Goal: Transaction & Acquisition: Purchase product/service

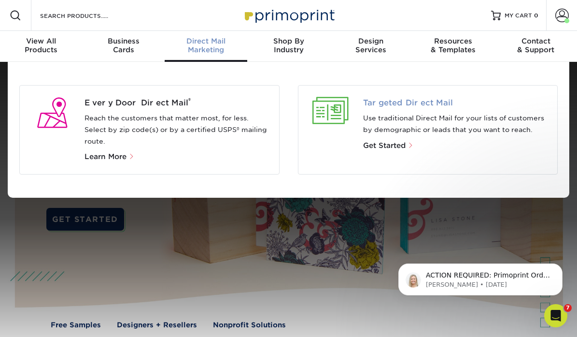
click at [392, 105] on span "Targeted Direct Mail" at bounding box center [456, 103] width 187 height 12
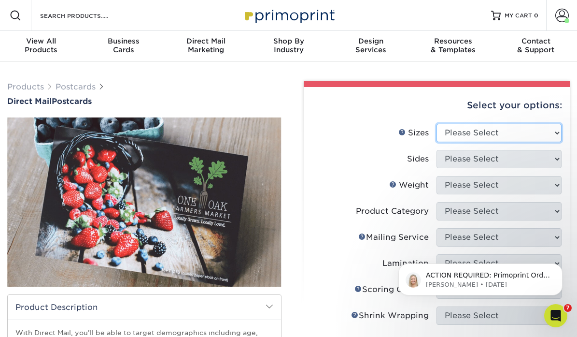
click at [483, 134] on select "Please Select 1.5" x 7" 2" x 4" 2" x 6" 2" x 7" 2" x 8" 2.12" x 5.5" 2.12" x 5.…" at bounding box center [499, 133] width 125 height 18
select select "6.00x9.00"
click at [437, 124] on select "Please Select 1.5" x 7" 2" x 4" 2" x 6" 2" x 7" 2" x 8" 2.12" x 5.5" 2.12" x 5.…" at bounding box center [499, 133] width 125 height 18
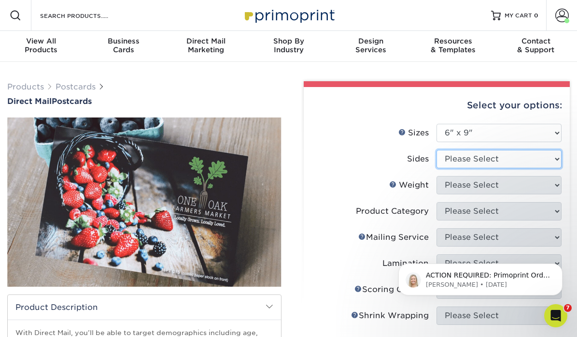
click at [478, 159] on select "Please Select Print Both Sides Print Front Only" at bounding box center [499, 159] width 125 height 18
select select "13abbda7-1d64-4f25-8bb2-c179b224825d"
click at [437, 150] on select "Please Select Print Both Sides Print Front Only" at bounding box center [499, 159] width 125 height 18
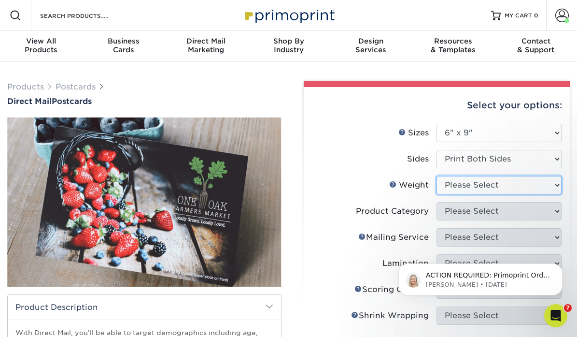
click at [491, 186] on select "Please Select 16PT 14PT 100LB 14PT Uncoated" at bounding box center [499, 185] width 125 height 18
click at [476, 188] on select "Please Select 16PT 14PT 100LB 14PT Uncoated" at bounding box center [499, 185] width 125 height 18
select select "14PT"
click at [437, 176] on select "Please Select 16PT 14PT 100LB 14PT Uncoated" at bounding box center [499, 185] width 125 height 18
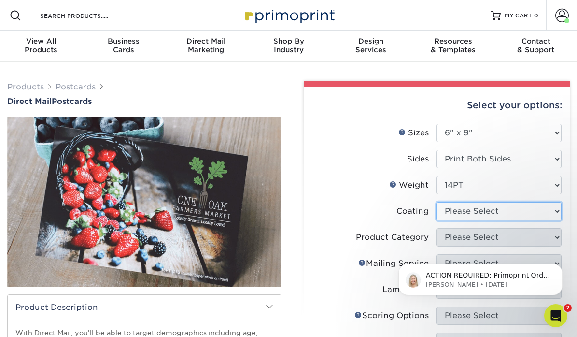
click at [497, 213] on select at bounding box center [499, 211] width 125 height 18
select select "ae367451-b2b8-45df-a344-0f05b6a12993"
click at [437, 202] on select at bounding box center [499, 211] width 125 height 18
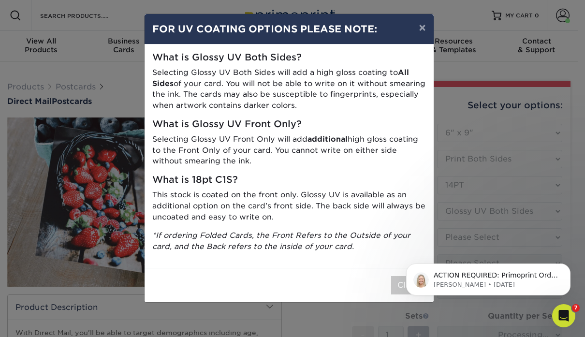
click at [398, 280] on body "ACTION REQUIRED: Primoprint Order 25717-51532-35077 Hello, Below is the final p…" at bounding box center [488, 277] width 186 height 60
click at [425, 26] on button "×" at bounding box center [422, 27] width 22 height 27
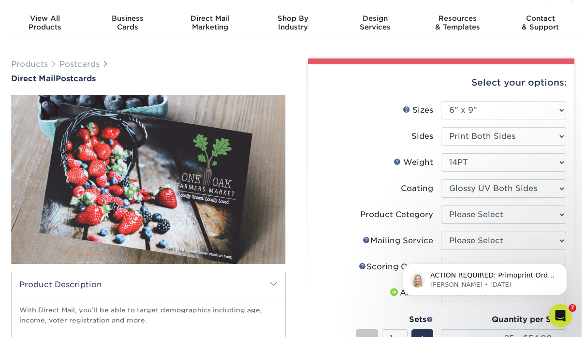
scroll to position [33, 0]
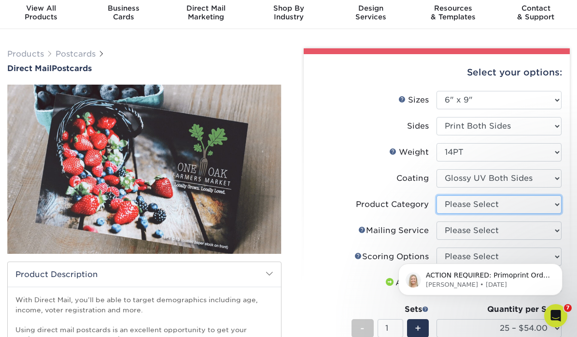
click at [487, 206] on select "Please Select Postcards" at bounding box center [499, 204] width 125 height 18
select select "9b7272e0-d6c8-4c3c-8e97-d3a1bcdab858"
click at [437, 195] on select "Please Select Postcards" at bounding box center [499, 204] width 125 height 18
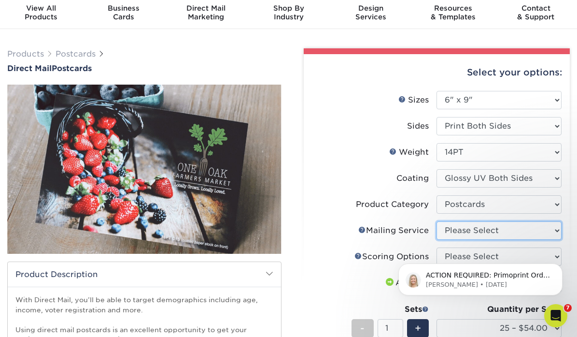
click at [486, 236] on select "Please Select No Direct Mailing Service No, I will mail/stamp/imprint Direct Ma…" at bounding box center [499, 230] width 125 height 18
select select "20512e95-39a0-42be-a1d1-c0e1c309f4c2"
click at [437, 221] on select "Please Select No Direct Mailing Service No, I will mail/stamp/imprint Direct Ma…" at bounding box center [499, 230] width 125 height 18
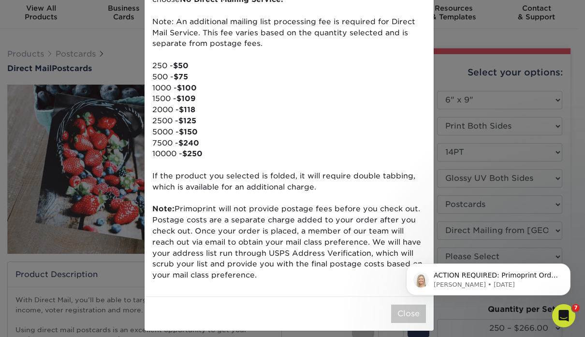
scroll to position [110, 0]
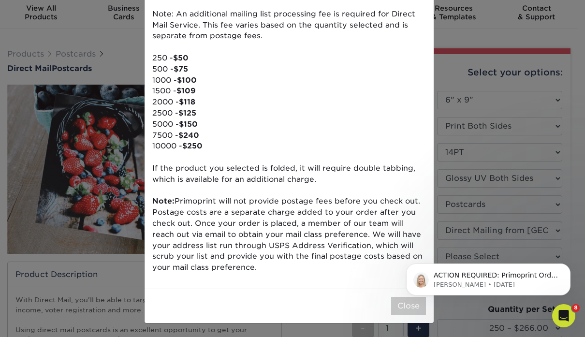
click at [392, 307] on html "ACTION REQUIRED: Primoprint Order 25717-51532-35077 Hello, Below is the final p…" at bounding box center [487, 277] width 193 height 68
click at [398, 304] on body "ACTION REQUIRED: Primoprint Order 25717-51532-35077 Hello, Below is the final p…" at bounding box center [488, 277] width 186 height 60
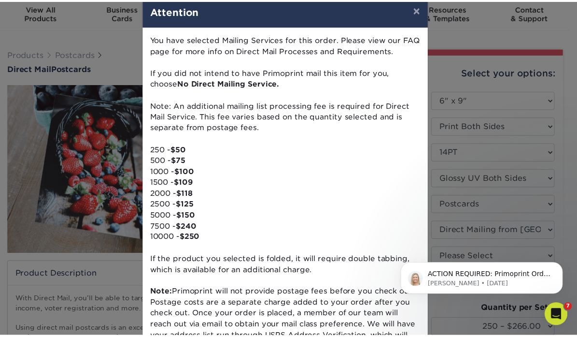
scroll to position [0, 0]
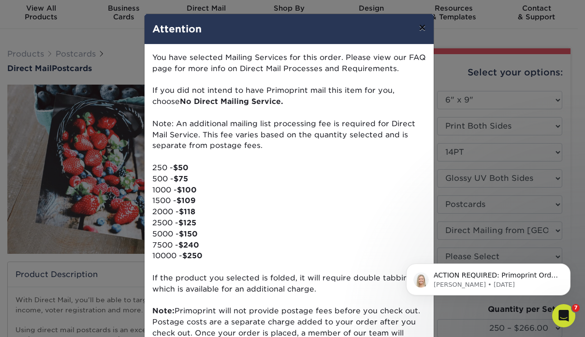
click at [418, 26] on button "×" at bounding box center [422, 27] width 22 height 27
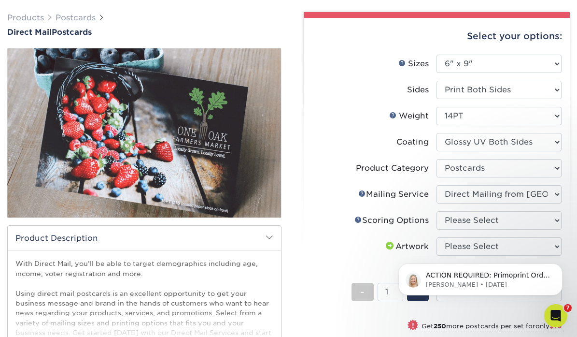
scroll to position [70, 0]
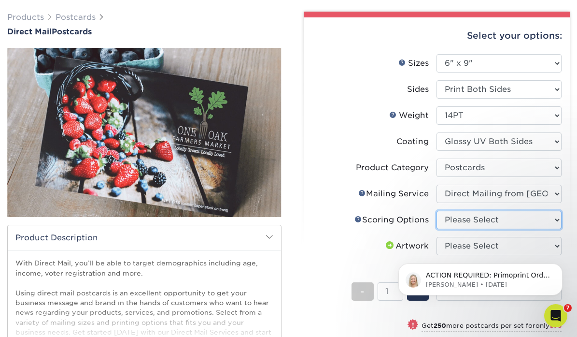
click at [482, 224] on select "Please Select No Scoring One Score Two Scores" at bounding box center [499, 220] width 125 height 18
select select "16ebe401-5398-422d-8cb0-f3adbb82deb5"
click at [437, 211] on select "Please Select No Scoring One Score Two Scores" at bounding box center [499, 220] width 125 height 18
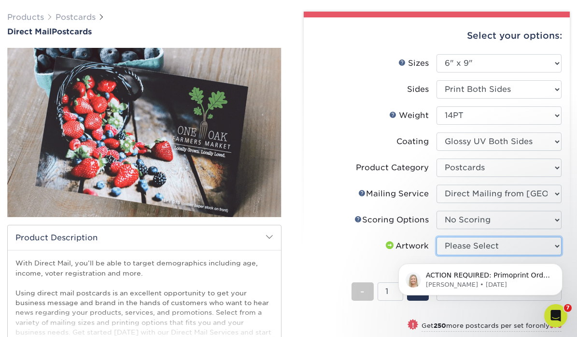
click at [493, 242] on select "Please Select I will upload files I need a design - $150" at bounding box center [499, 246] width 125 height 18
select select "upload"
click at [437, 237] on select "Please Select I will upload files I need a design - $150" at bounding box center [499, 246] width 125 height 18
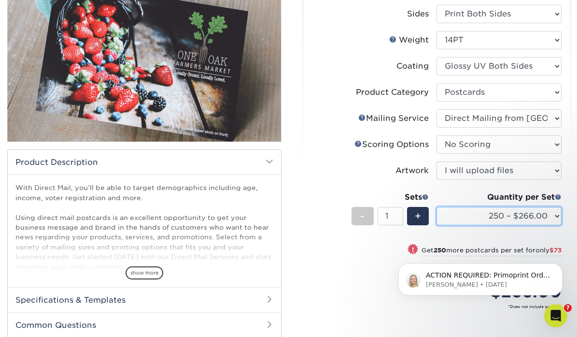
click at [484, 213] on select "250 – $266.00 500 – $339.00 1000 – $450.00 2500 – $662.00 5000 – $990.00 7500 –…" at bounding box center [499, 216] width 125 height 18
click at [437, 207] on select "250 – $266.00 500 – $339.00 1000 – $450.00 2500 – $662.00 5000 – $990.00 7500 –…" at bounding box center [499, 216] width 125 height 18
click at [486, 217] on select "250 – $266.00 500 – $339.00 1000 – $450.00 2500 – $662.00 5000 – $990.00 7500 –…" at bounding box center [499, 216] width 125 height 18
select select "7500 – $1510.00"
click at [437, 207] on select "250 – $266.00 500 – $339.00 1000 – $450.00 2500 – $662.00 5000 – $990.00 7500 –…" at bounding box center [499, 216] width 125 height 18
